Goal: Task Accomplishment & Management: Manage account settings

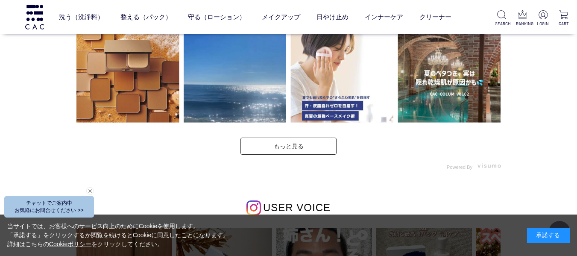
scroll to position [2177, 0]
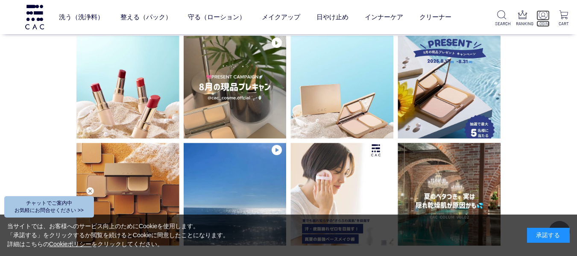
click at [543, 18] on img at bounding box center [542, 14] width 9 height 9
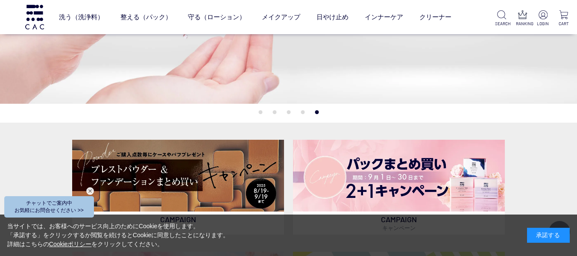
scroll to position [0, 0]
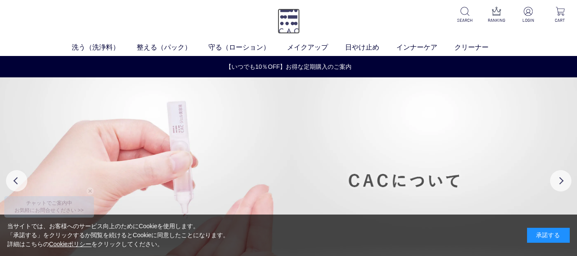
click at [289, 25] on img at bounding box center [288, 21] width 22 height 25
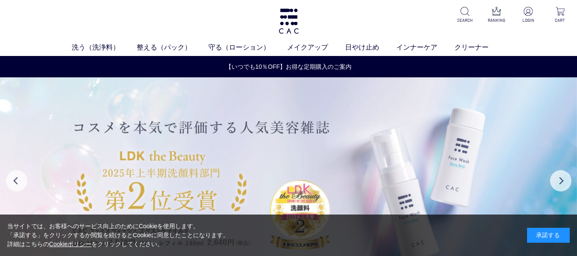
click at [309, 185] on img at bounding box center [288, 180] width 577 height 206
